Goal: Task Accomplishment & Management: Use online tool/utility

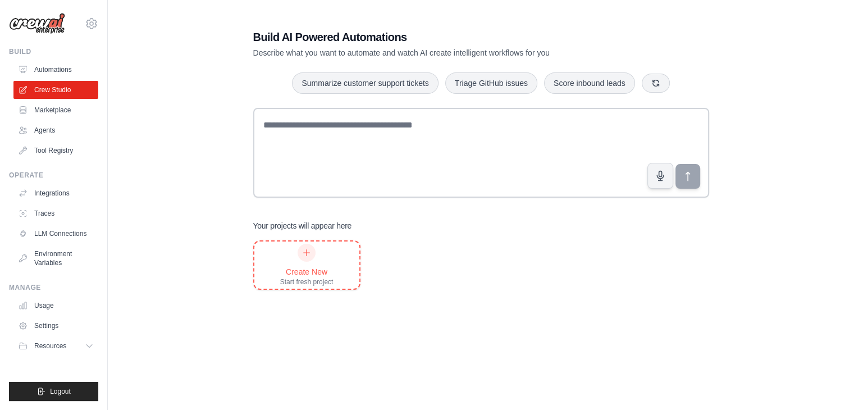
click at [302, 268] on div "Create New" at bounding box center [306, 271] width 53 height 11
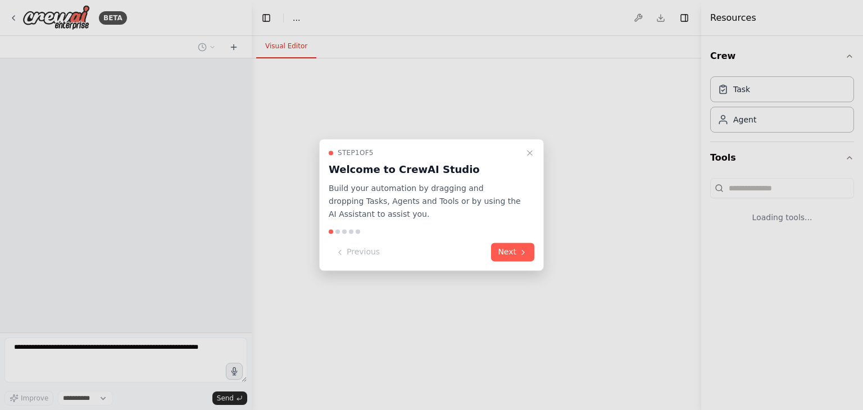
select select "****"
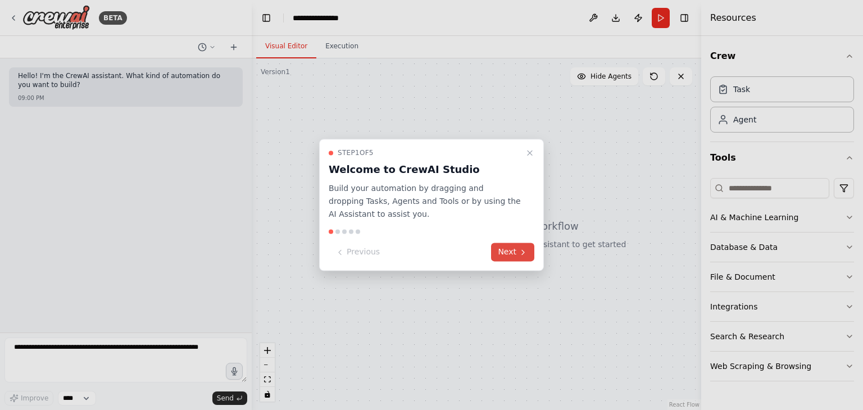
click at [509, 246] on button "Next" at bounding box center [512, 252] width 43 height 19
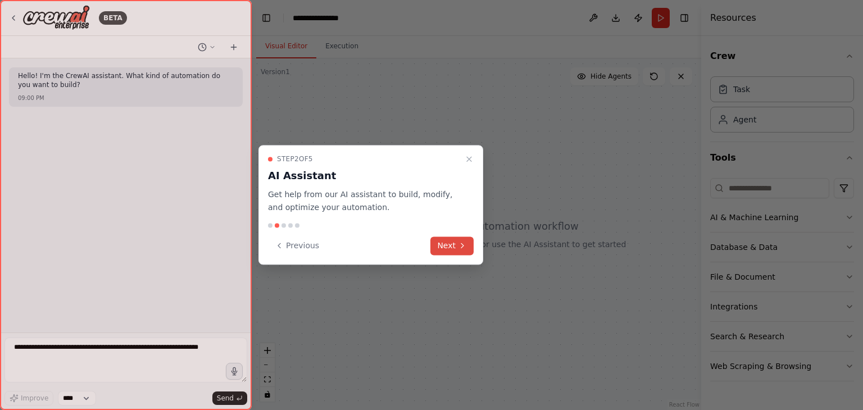
click at [453, 242] on button "Next" at bounding box center [451, 245] width 43 height 19
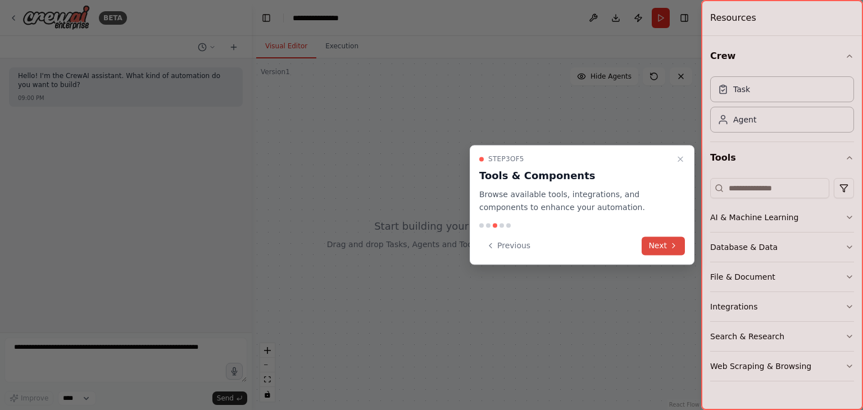
click at [663, 245] on button "Next" at bounding box center [662, 245] width 43 height 19
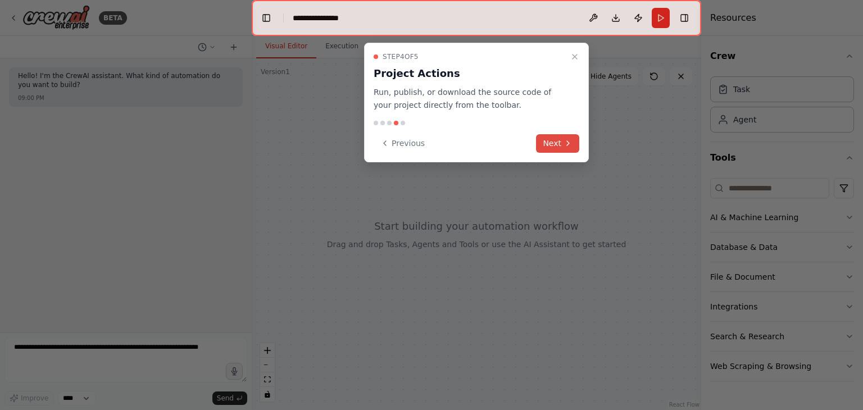
click at [562, 144] on button "Next" at bounding box center [557, 143] width 43 height 19
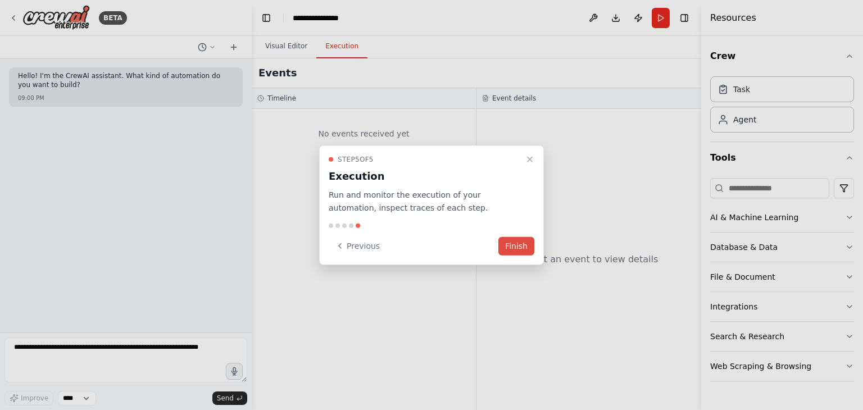
click at [521, 248] on button "Finish" at bounding box center [516, 245] width 36 height 19
